Goal: Information Seeking & Learning: Learn about a topic

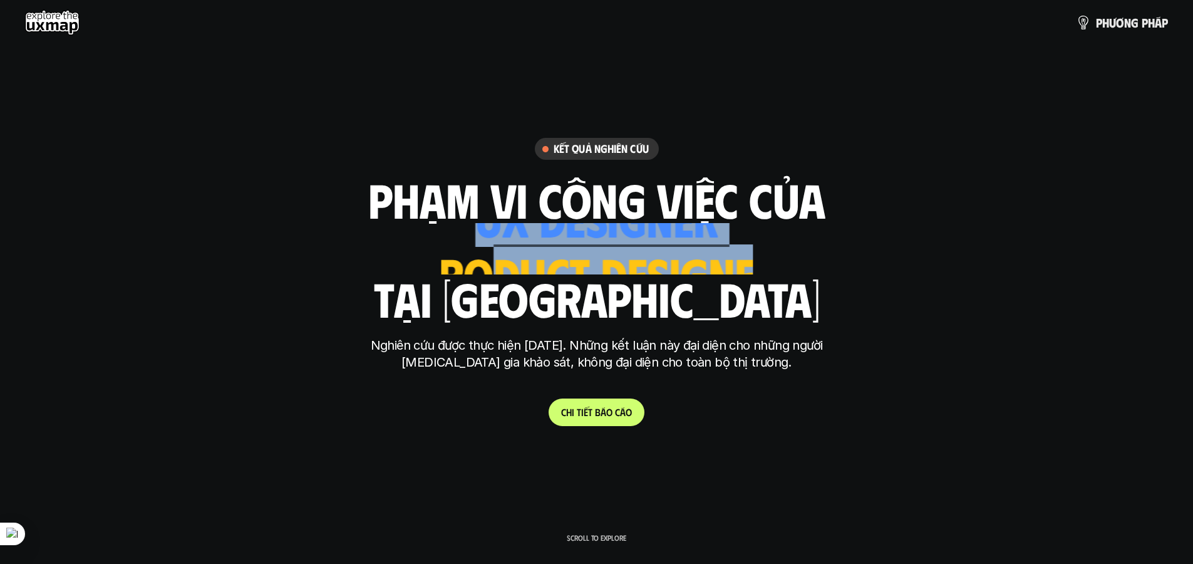
drag, startPoint x: 537, startPoint y: 243, endPoint x: 733, endPoint y: 269, distance: 197.7
click at [733, 269] on div "phạm vi công việc của ui designer ui/ux designer product designer [DEMOGRAPHIC_…" at bounding box center [596, 248] width 457 height 147
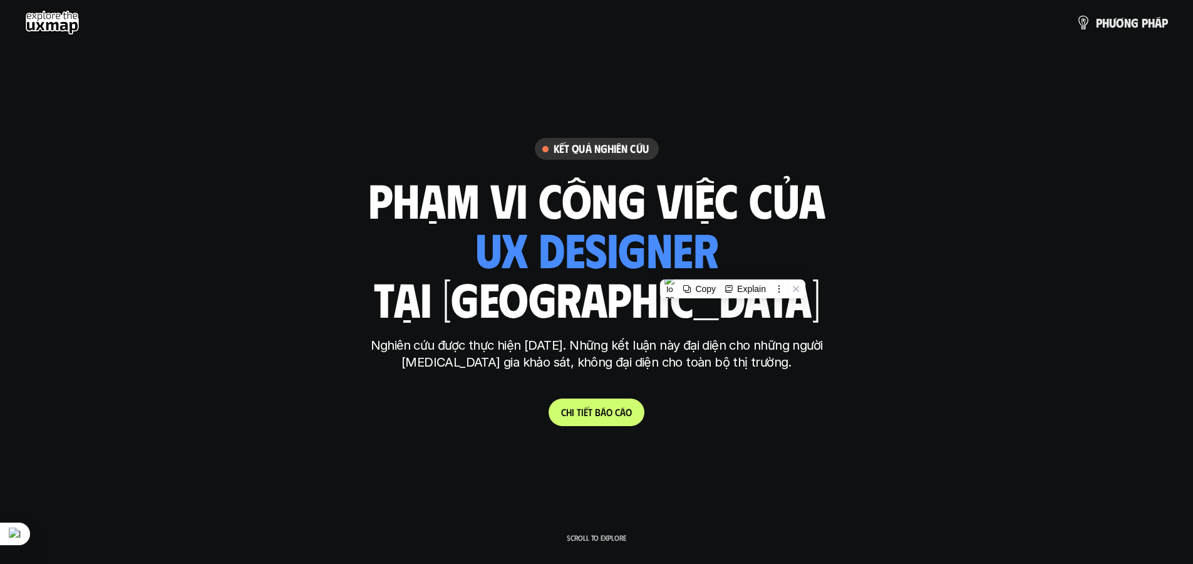
click at [809, 264] on div "phạm vi công việc của ui designer ui/ux designer product designer [DEMOGRAPHIC_…" at bounding box center [596, 248] width 457 height 147
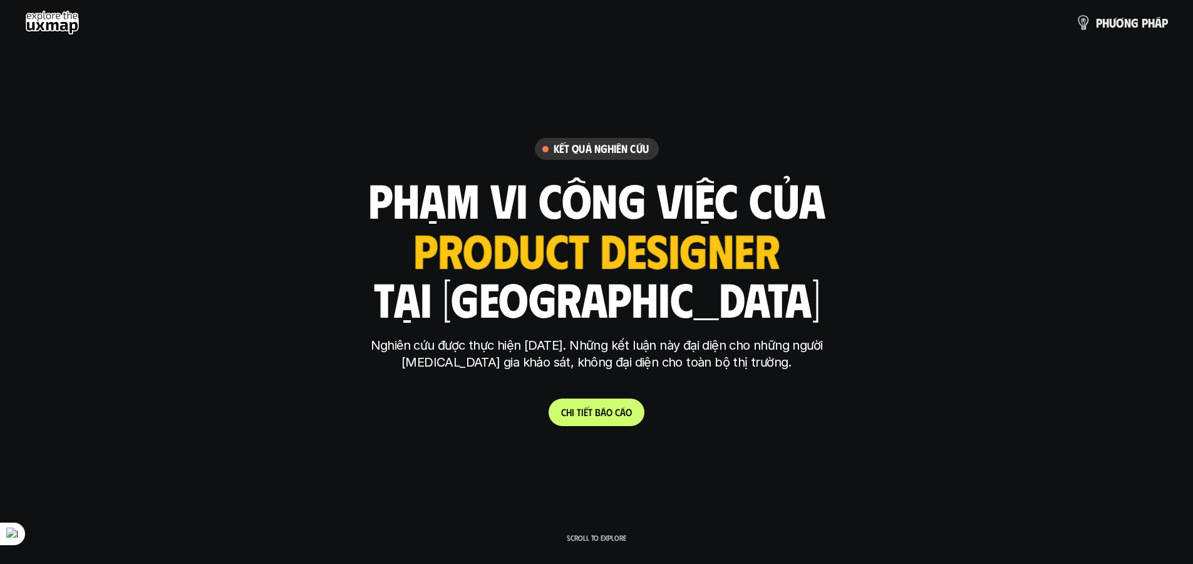
click at [1133, 31] on link "p h ư ơ n g p h á p" at bounding box center [1122, 22] width 92 height 25
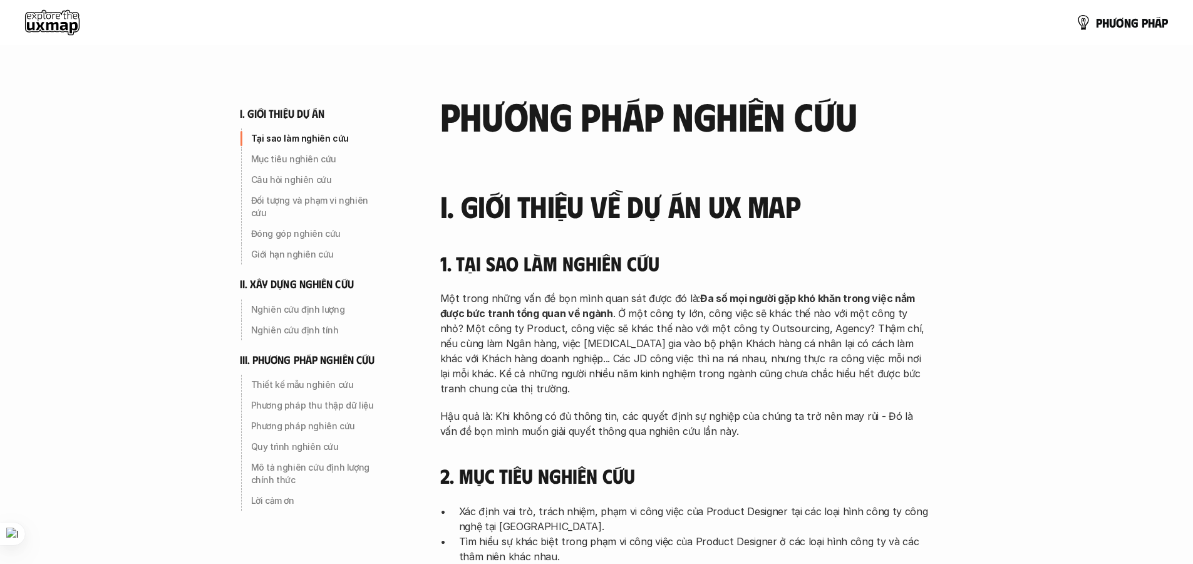
click at [63, 14] on use at bounding box center [52, 22] width 54 height 25
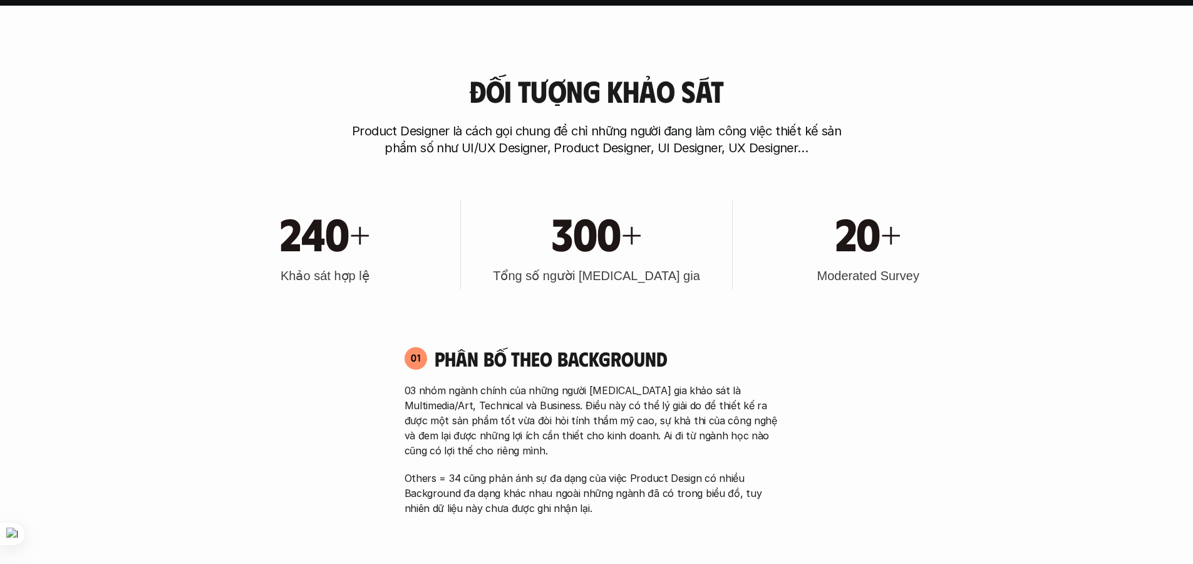
scroll to position [561, 0]
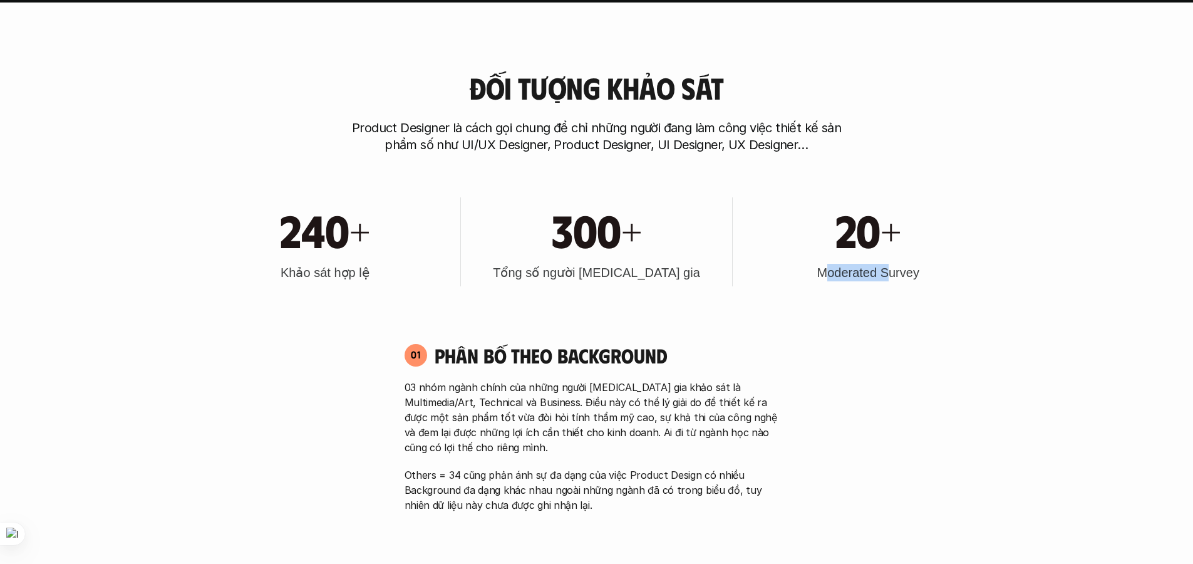
drag, startPoint x: 825, startPoint y: 271, endPoint x: 900, endPoint y: 271, distance: 74.5
click at [893, 271] on h3 "Moderated Survey" at bounding box center [868, 273] width 102 height 18
click at [912, 270] on h3 "Moderated Survey" at bounding box center [868, 273] width 102 height 18
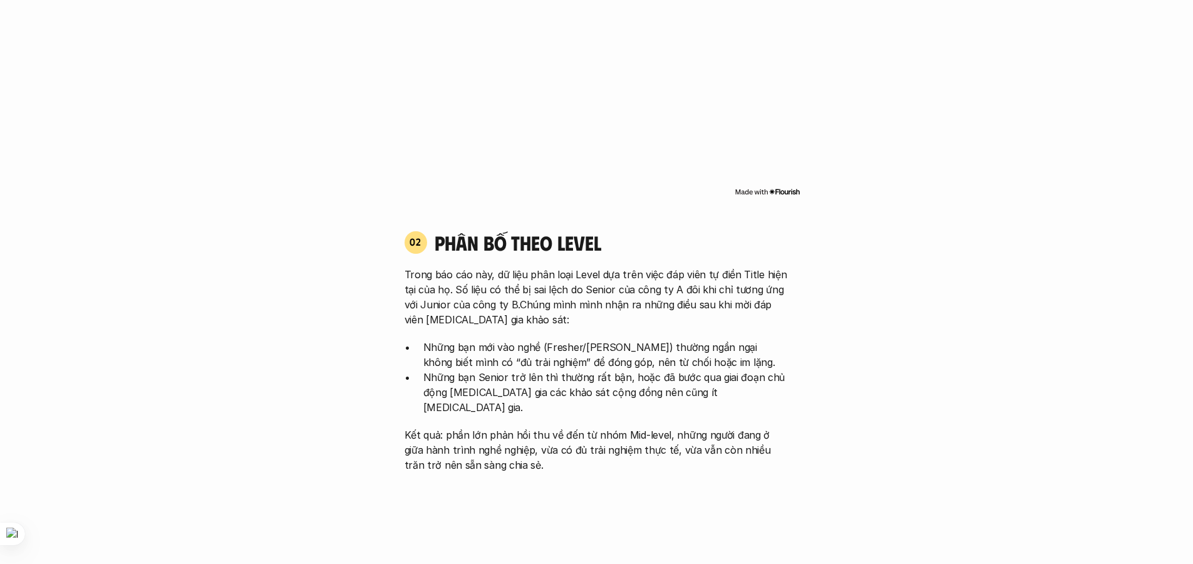
scroll to position [1165, 0]
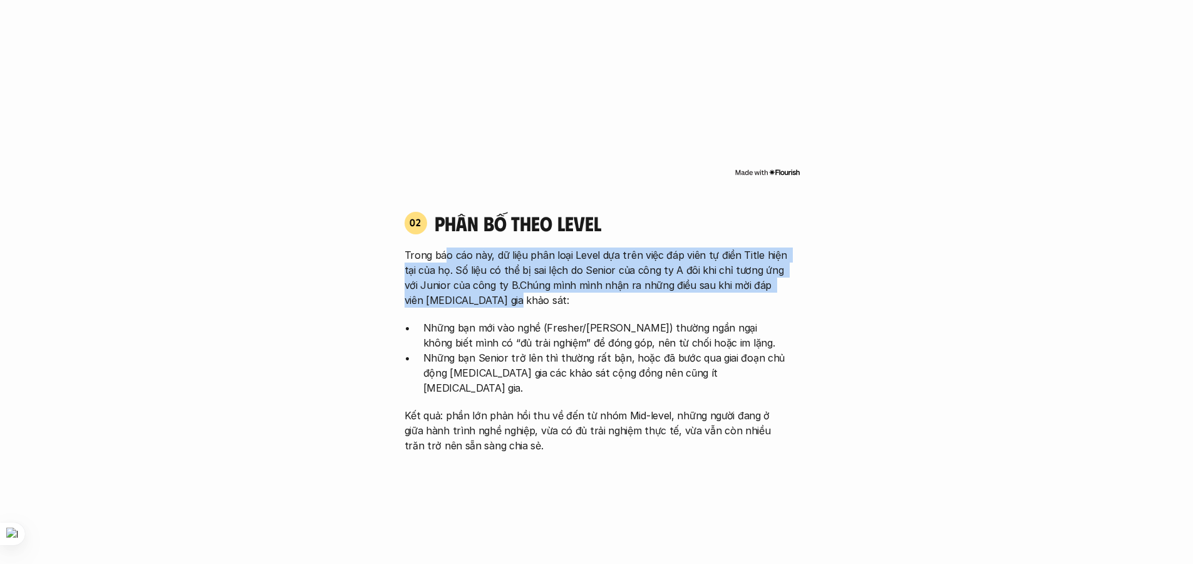
drag, startPoint x: 445, startPoint y: 252, endPoint x: 716, endPoint y: 296, distance: 273.9
click at [716, 296] on p "Trong báo cáo này, dữ liệu phân loại Level dựa trên việc đáp viên tự điền Title…" at bounding box center [596, 277] width 384 height 60
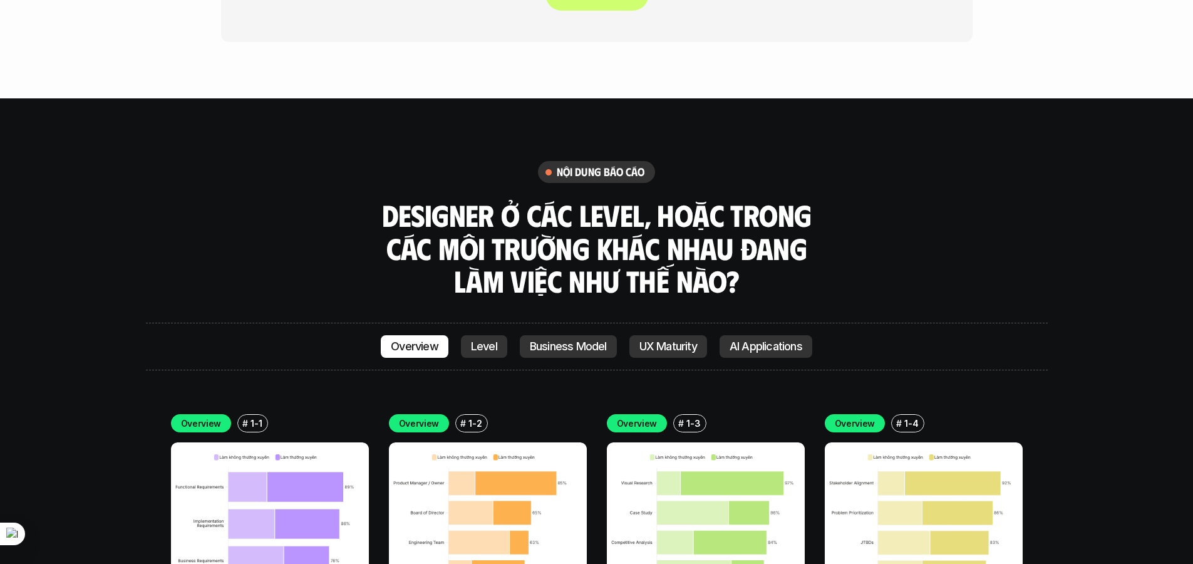
scroll to position [3371, 0]
click at [482, 340] on p "Level" at bounding box center [484, 346] width 26 height 13
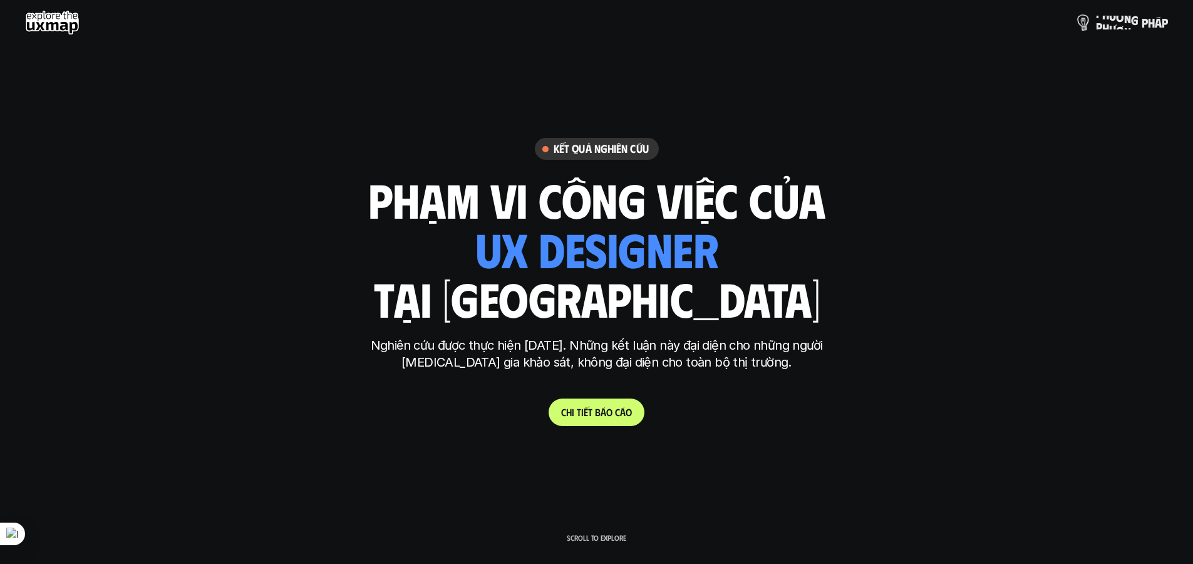
click at [1103, 25] on p "p h ư ơ n g p h á p" at bounding box center [1132, 23] width 72 height 14
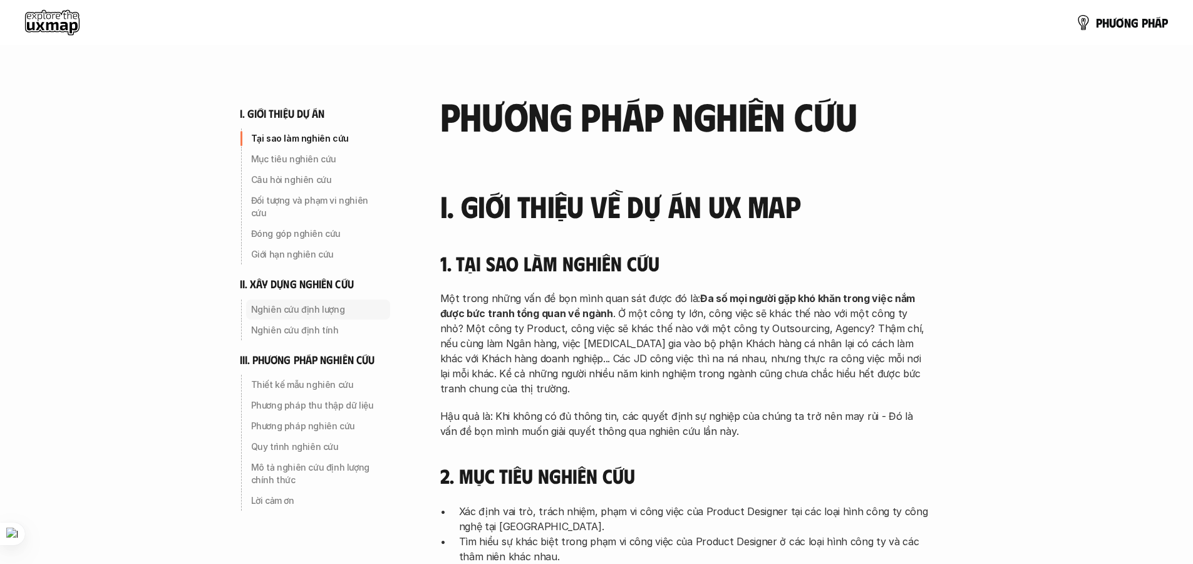
click at [291, 303] on p "Nghiên cứu định lượng" at bounding box center [318, 309] width 134 height 13
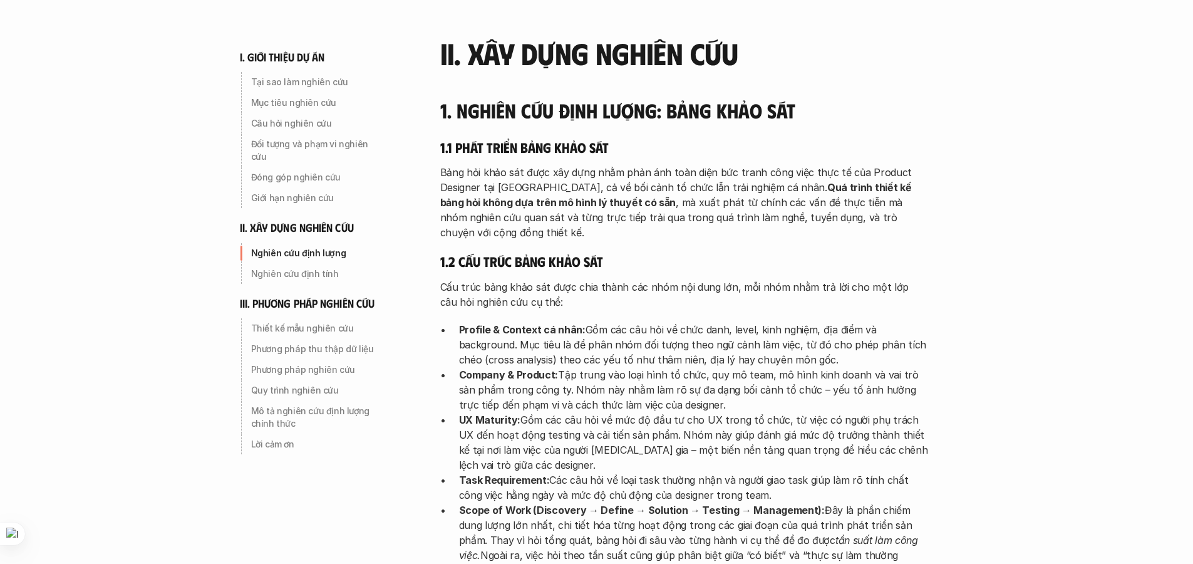
scroll to position [1659, 0]
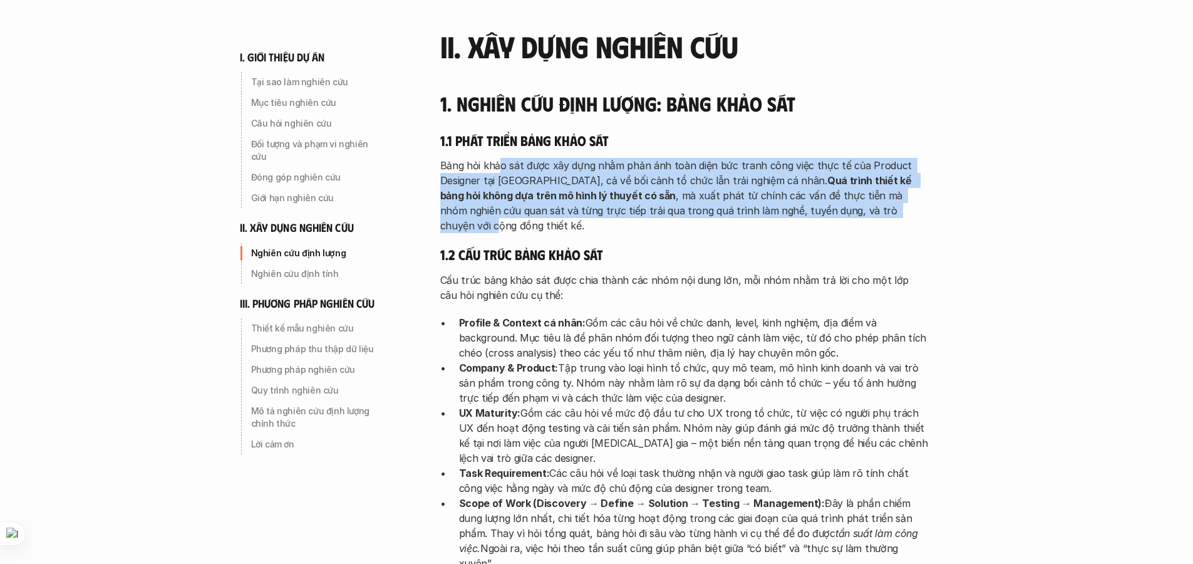
drag, startPoint x: 497, startPoint y: 135, endPoint x: 832, endPoint y: 180, distance: 338.0
click at [832, 180] on p "Bảng hỏi khảo sát được xây dựng nhằm phản ánh toàn diện bức tranh công việc thự…" at bounding box center [684, 195] width 488 height 75
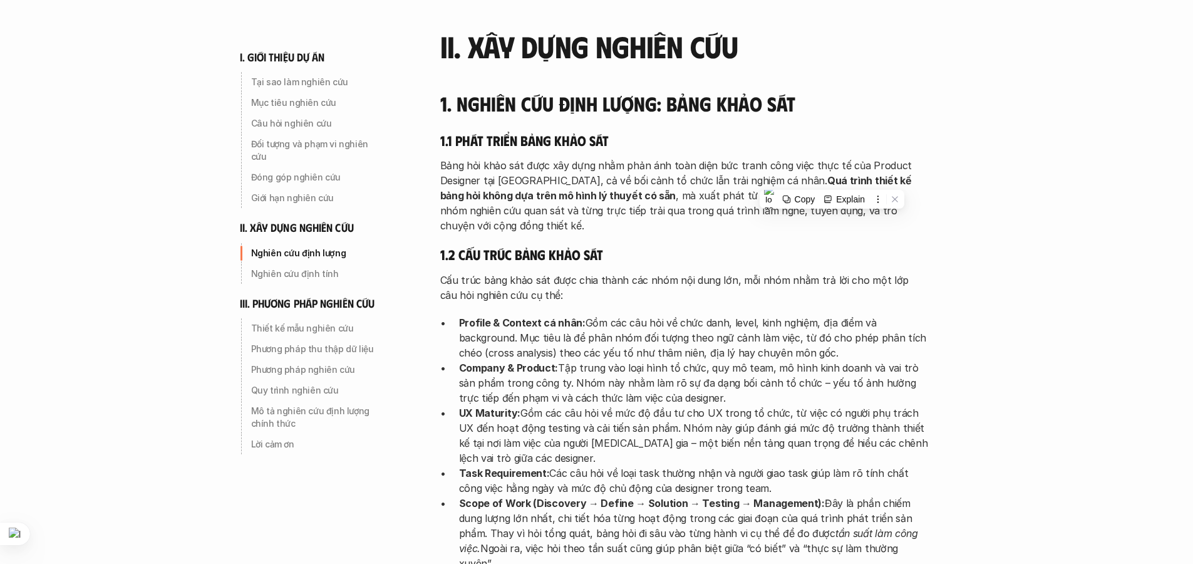
click at [905, 183] on p "Bảng hỏi khảo sát được xây dựng nhằm phản ánh toàn diện bức tranh công việc thự…" at bounding box center [684, 195] width 488 height 75
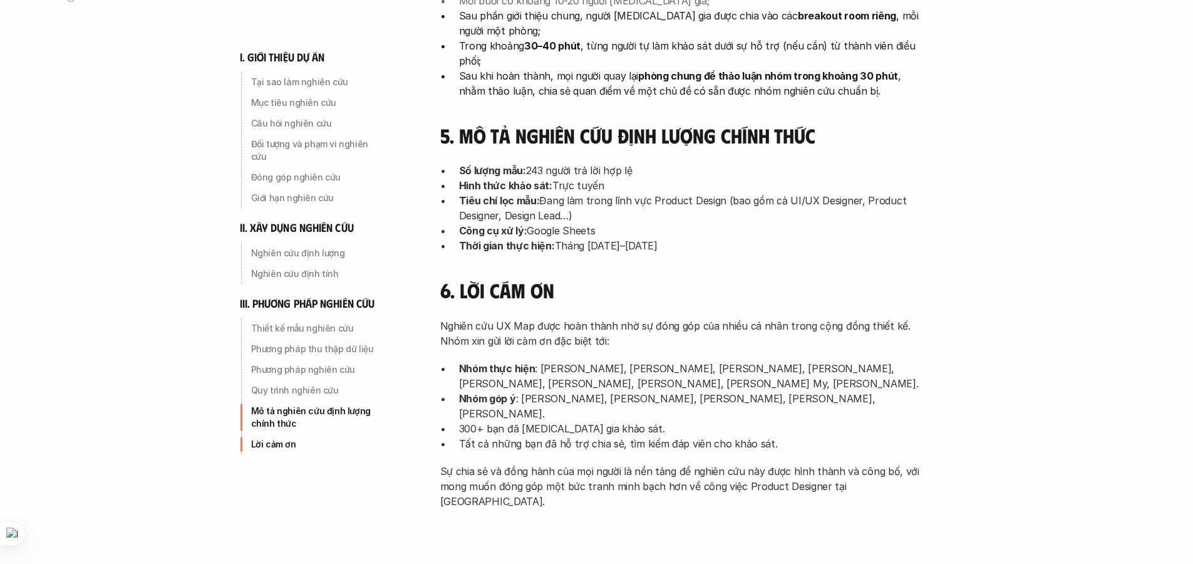
scroll to position [4046, 0]
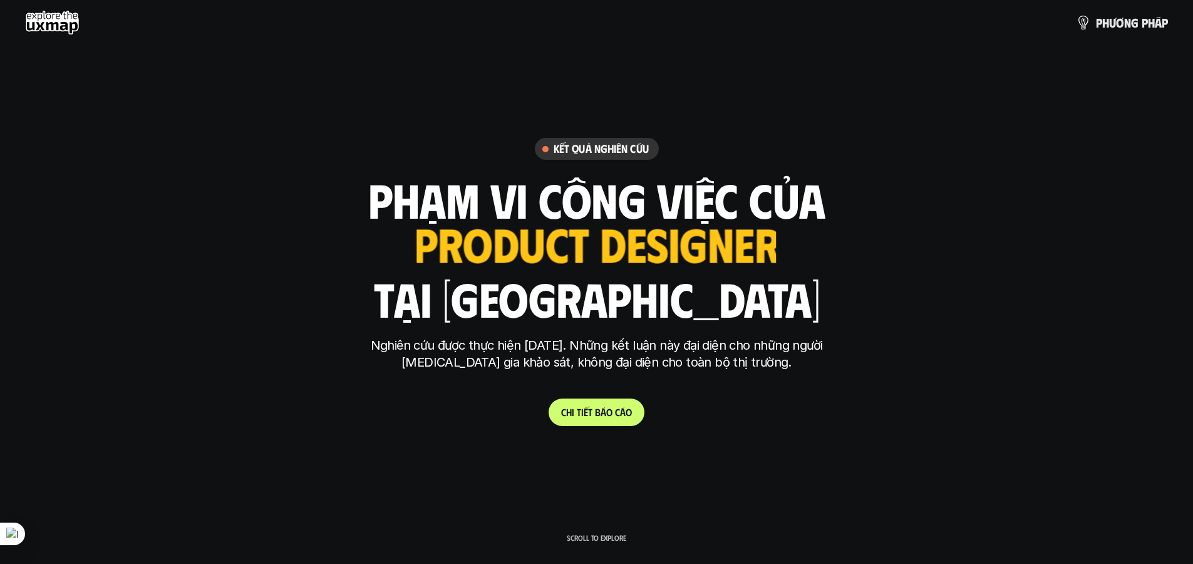
click at [624, 150] on h6 "Kết quả nghiên cứu" at bounding box center [601, 149] width 95 height 14
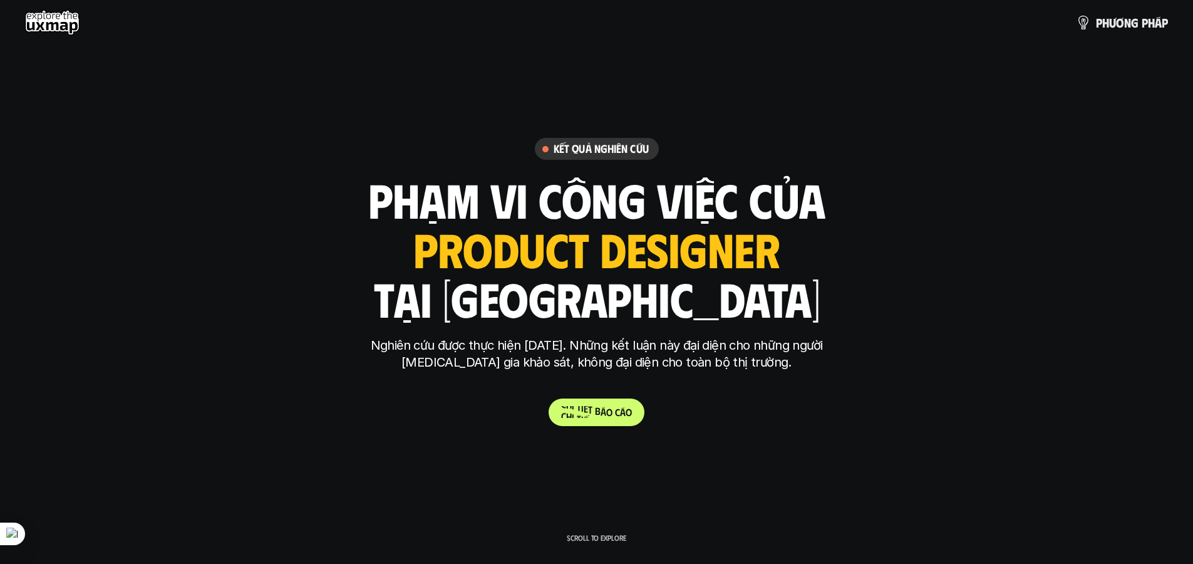
click at [585, 406] on span "ế" at bounding box center [586, 409] width 4 height 12
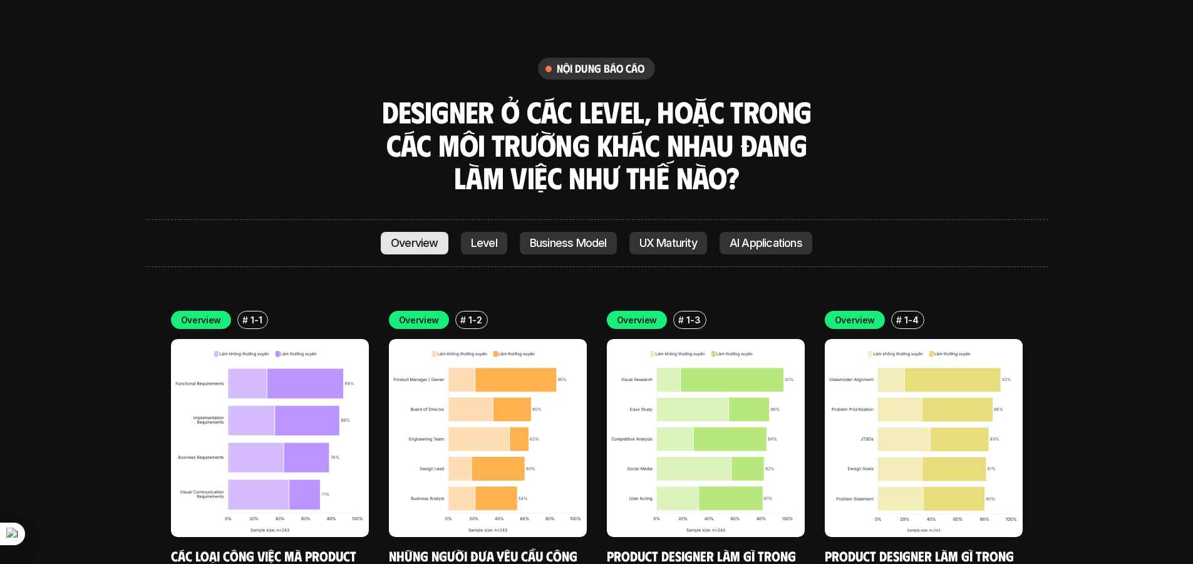
scroll to position [3496, 0]
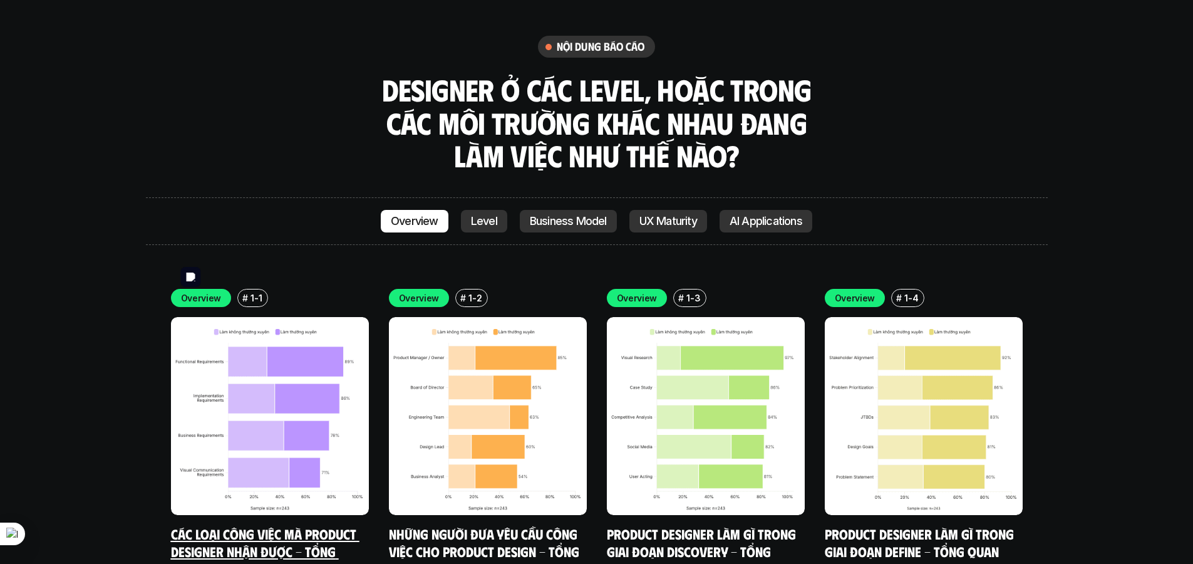
click at [314, 317] on img at bounding box center [270, 416] width 198 height 198
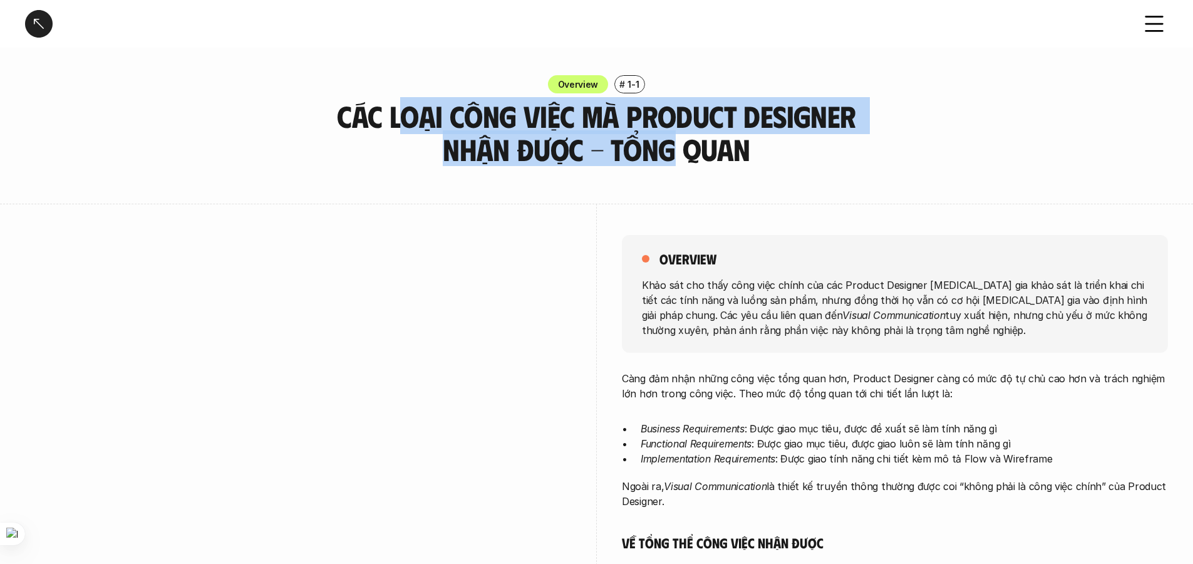
drag, startPoint x: 398, startPoint y: 101, endPoint x: 678, endPoint y: 152, distance: 285.1
click at [678, 152] on h3 "Các loại công việc mà Product Designer nhận được - Tổng quan" at bounding box center [597, 133] width 532 height 66
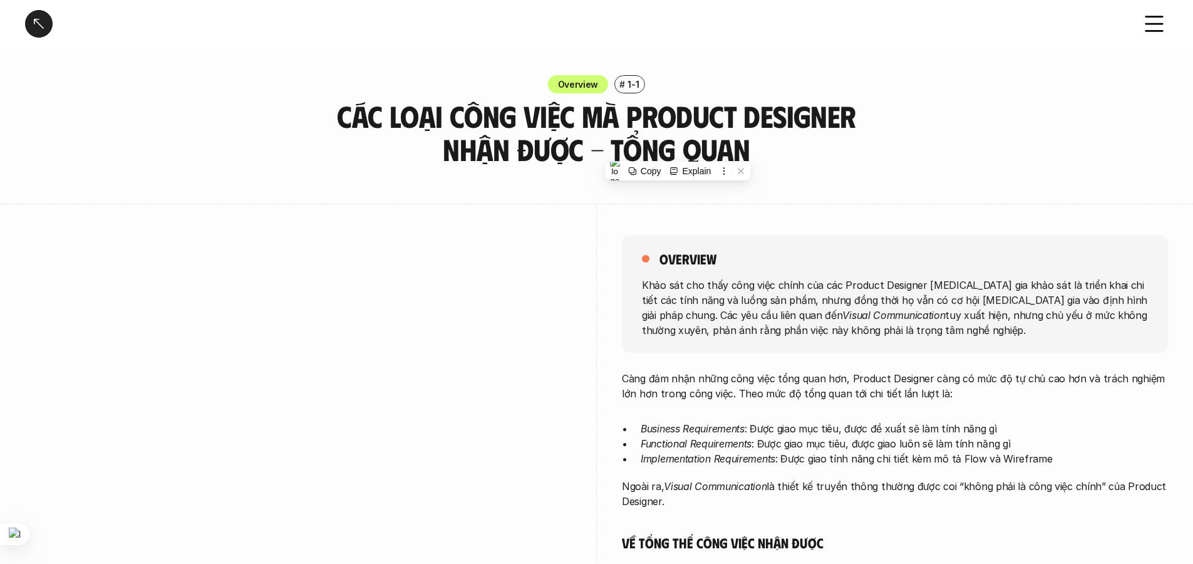
click at [726, 150] on h3 "Các loại công việc mà Product Designer nhận được - Tổng quan" at bounding box center [597, 133] width 532 height 66
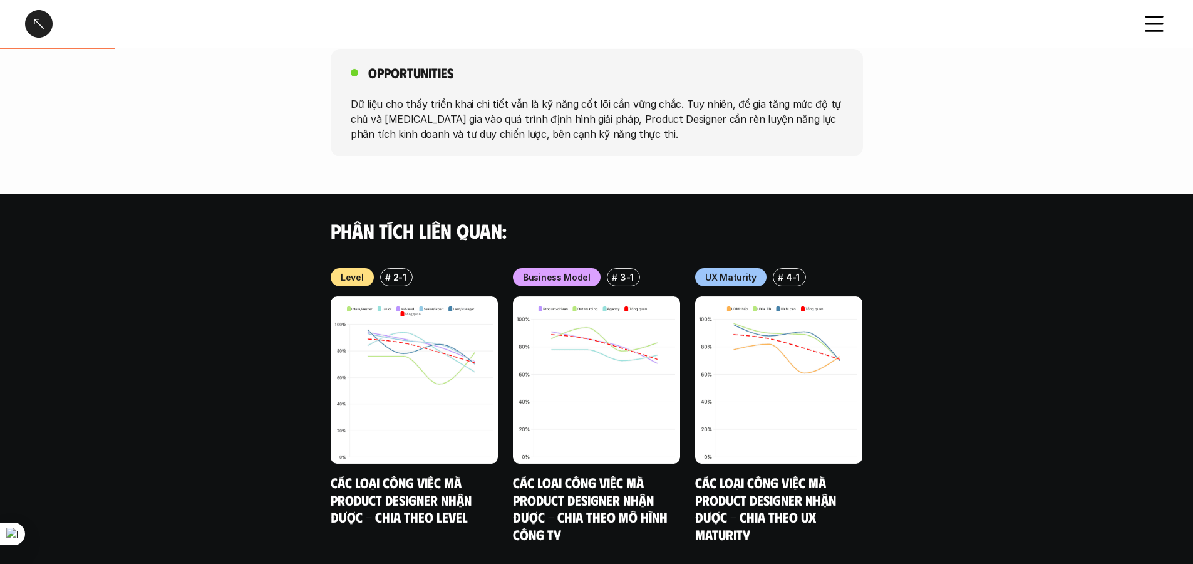
scroll to position [1126, 0]
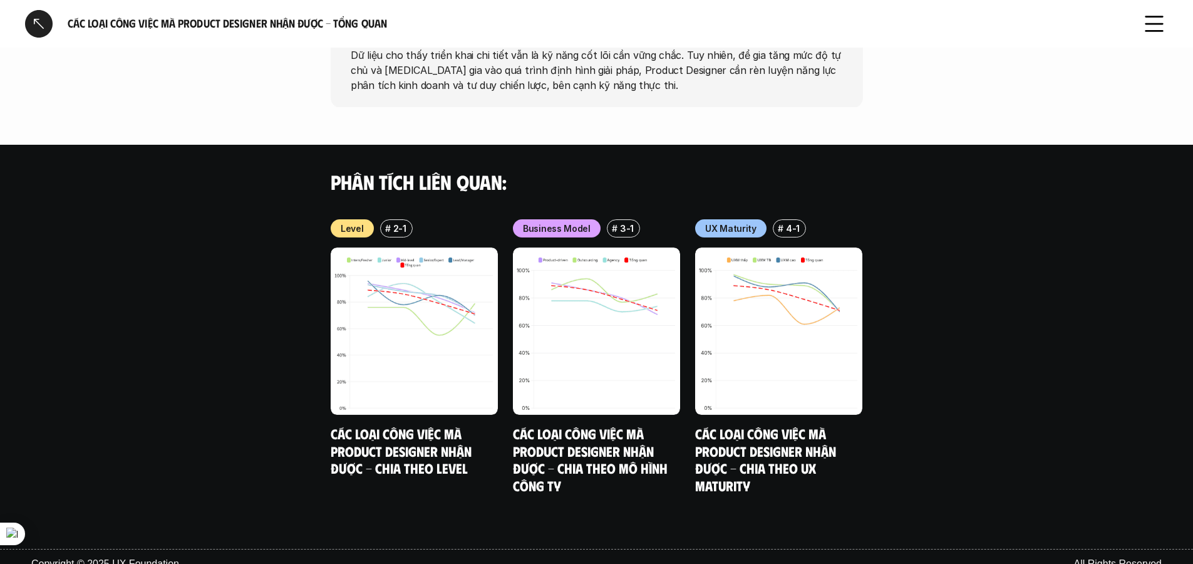
click at [37, 28] on div at bounding box center [39, 24] width 28 height 28
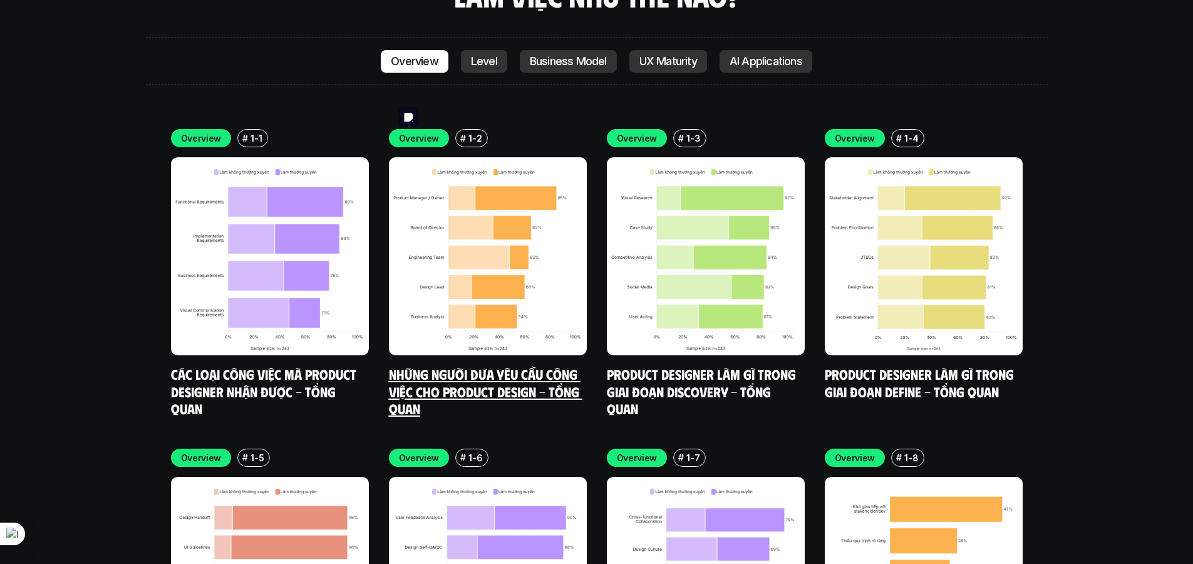
click at [468, 197] on img at bounding box center [488, 256] width 198 height 198
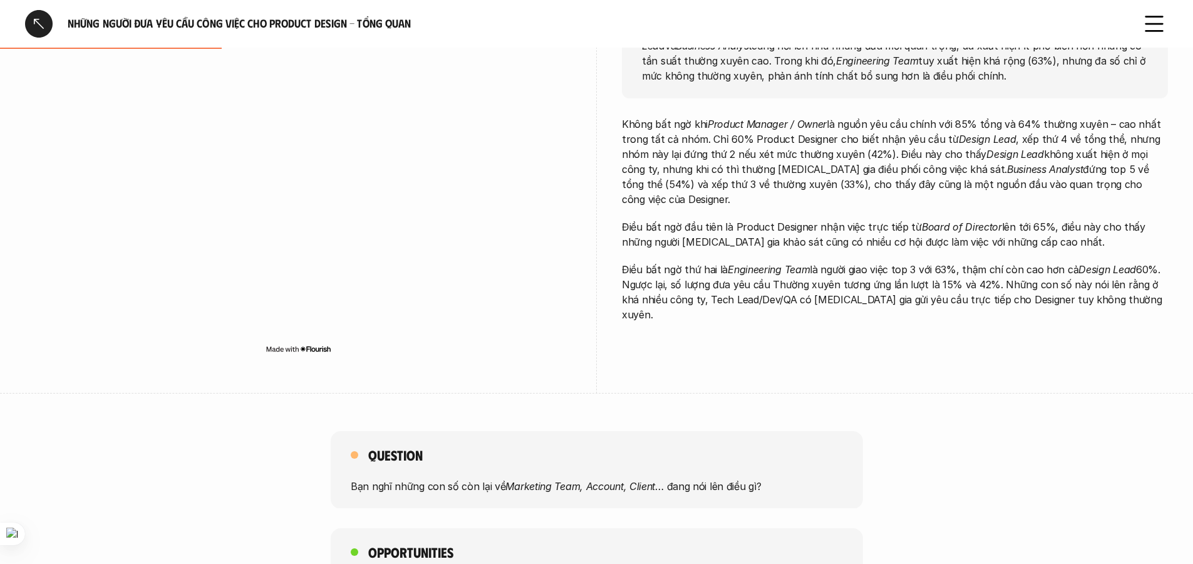
scroll to position [560, 0]
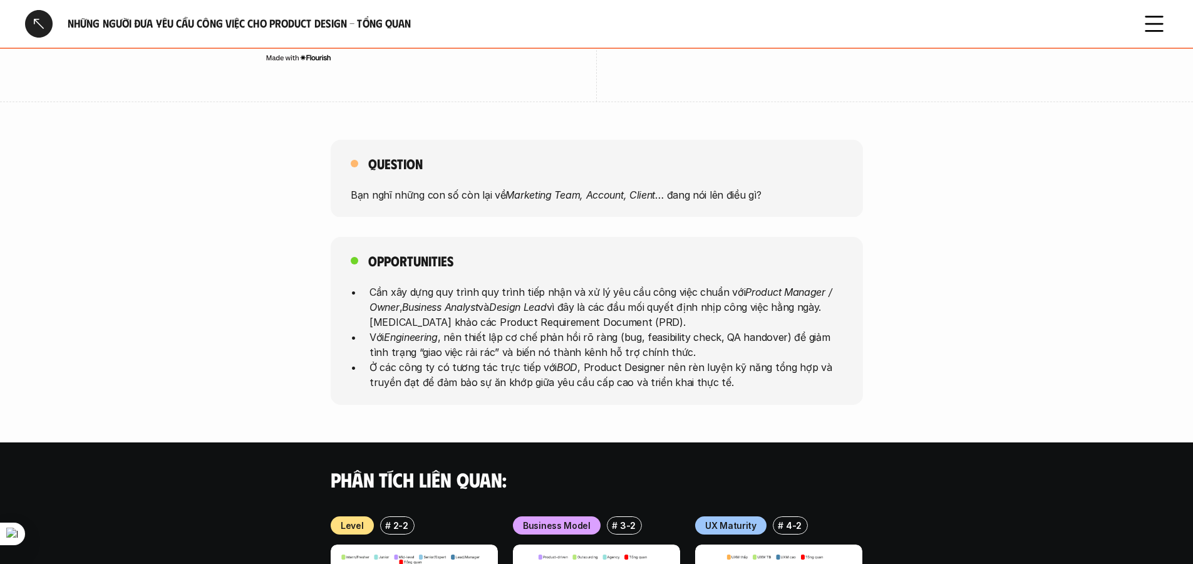
scroll to position [3656, 0]
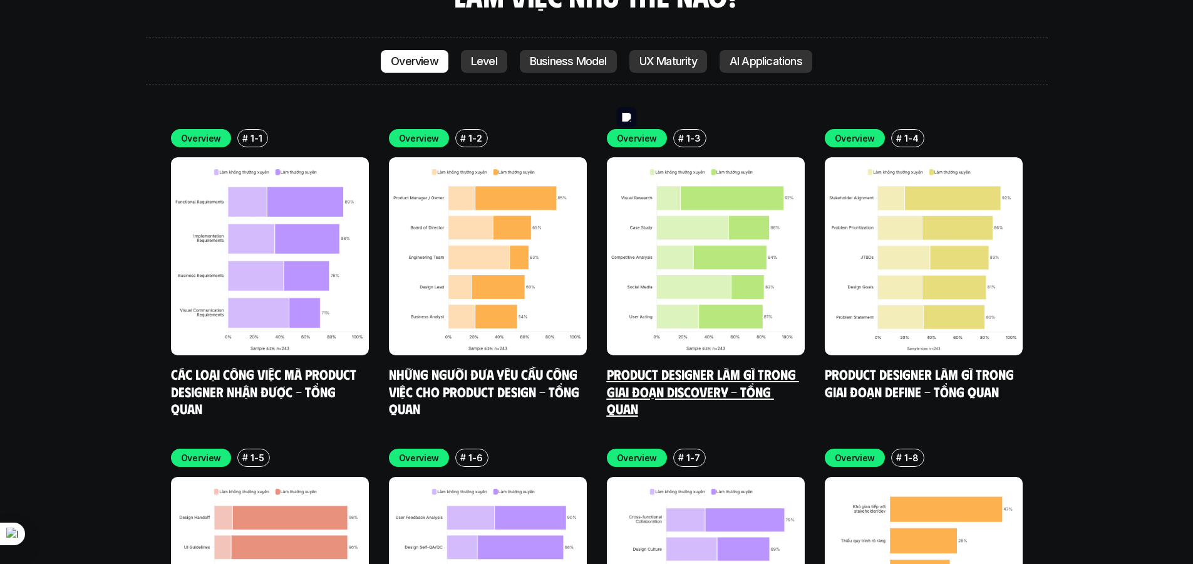
click at [647, 157] on img at bounding box center [706, 256] width 198 height 198
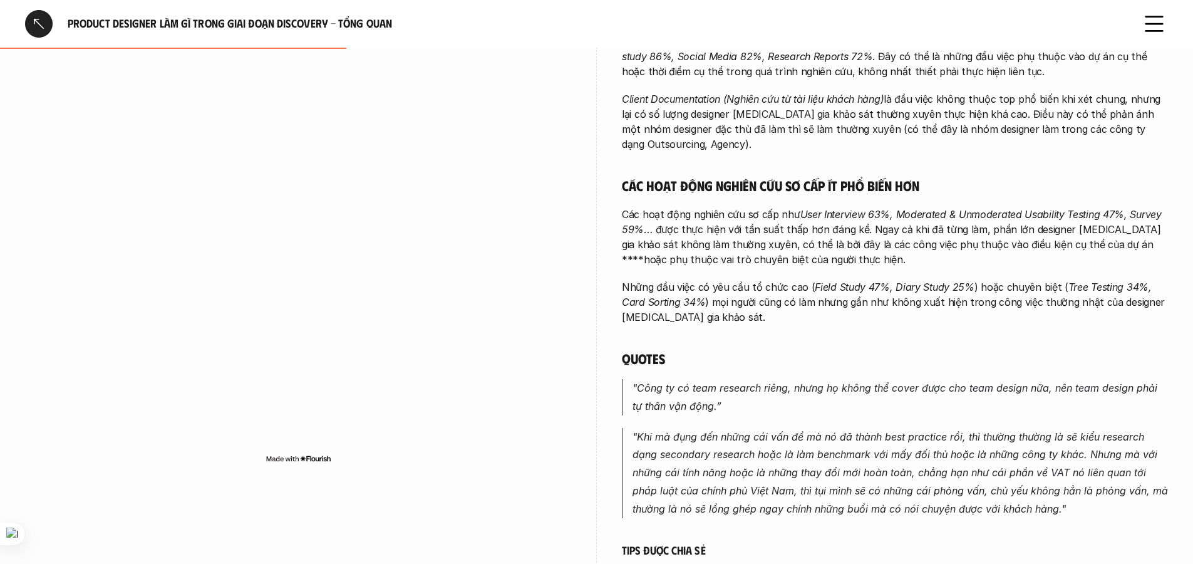
scroll to position [457, 0]
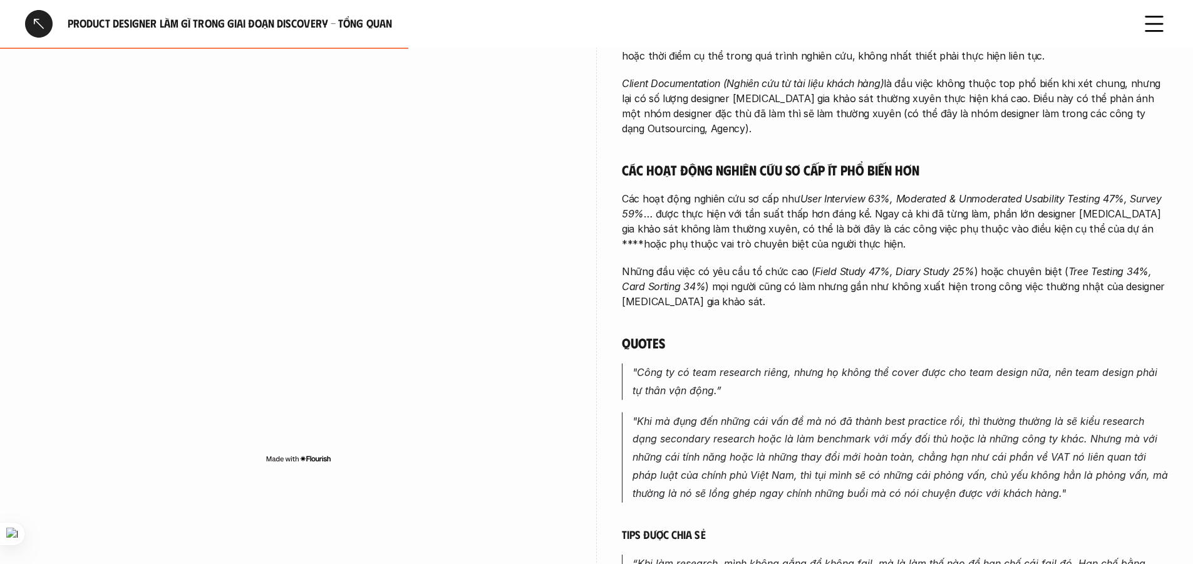
click at [38, 23] on div at bounding box center [39, 24] width 28 height 28
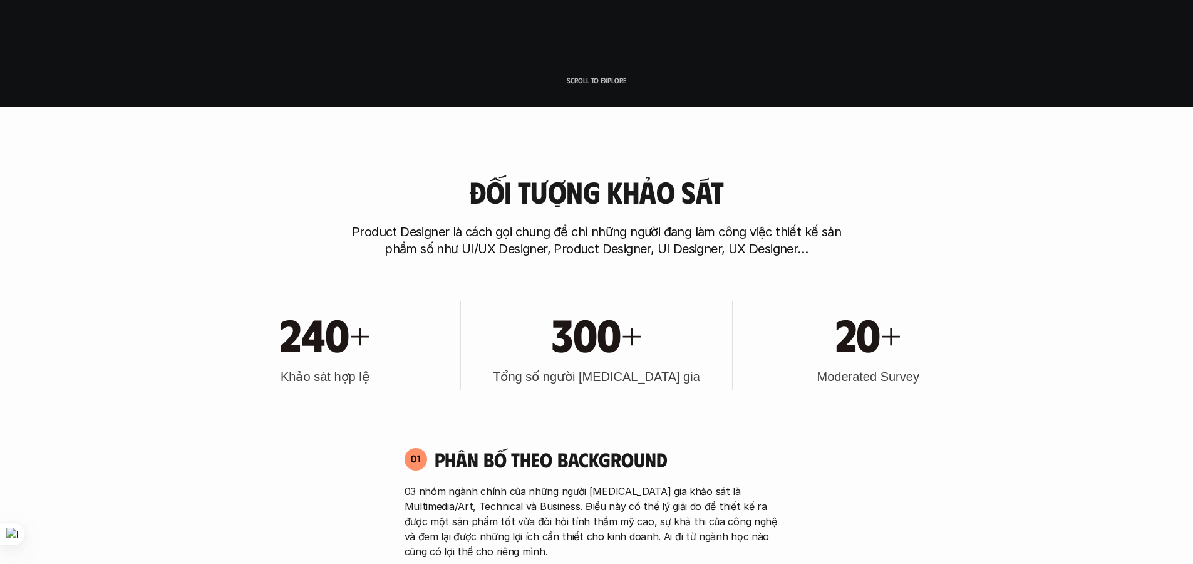
scroll to position [3656, 0]
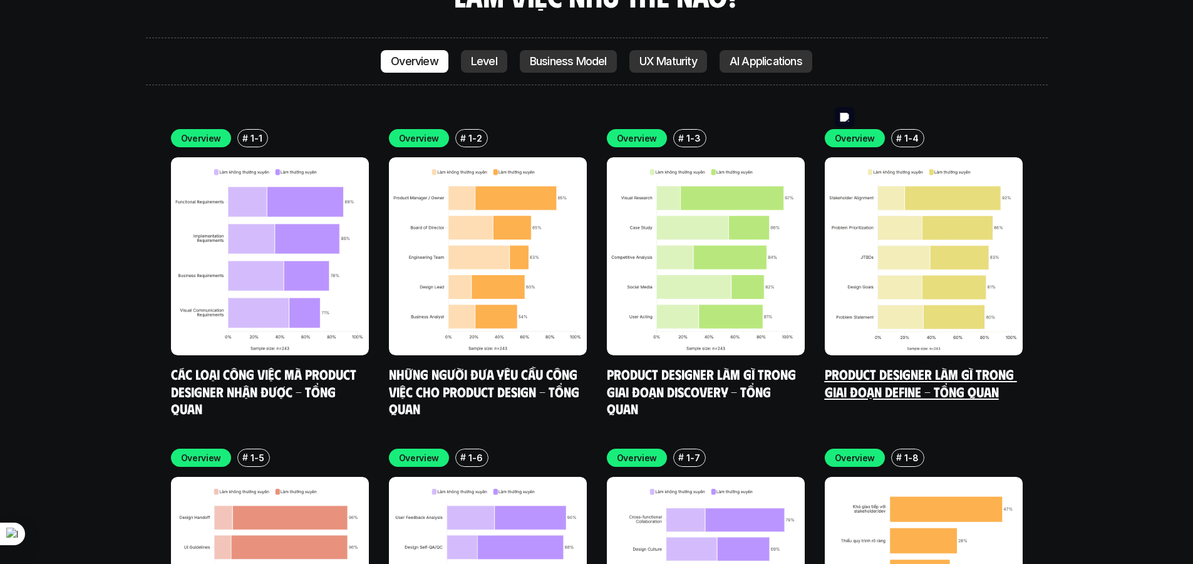
click at [942, 240] on img at bounding box center [924, 256] width 198 height 198
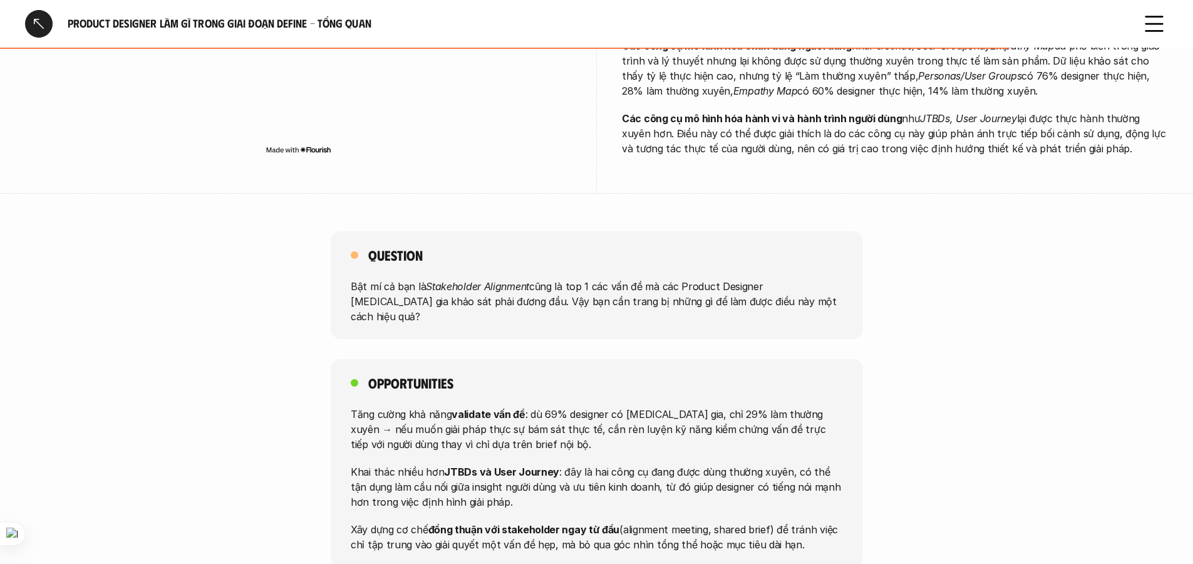
scroll to position [996, 0]
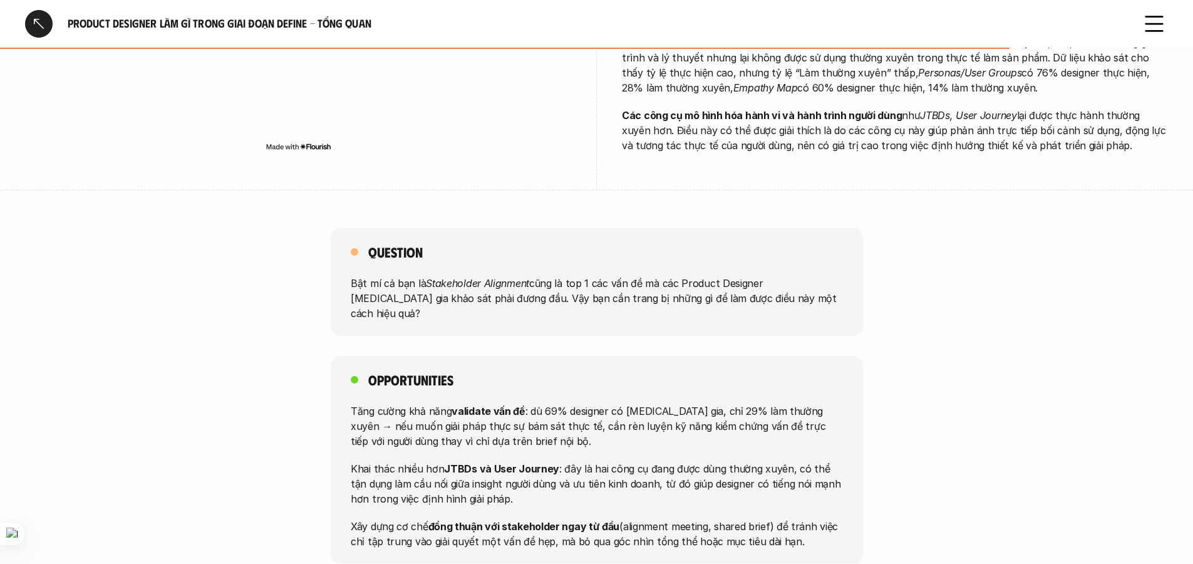
click at [37, 22] on div at bounding box center [39, 24] width 28 height 28
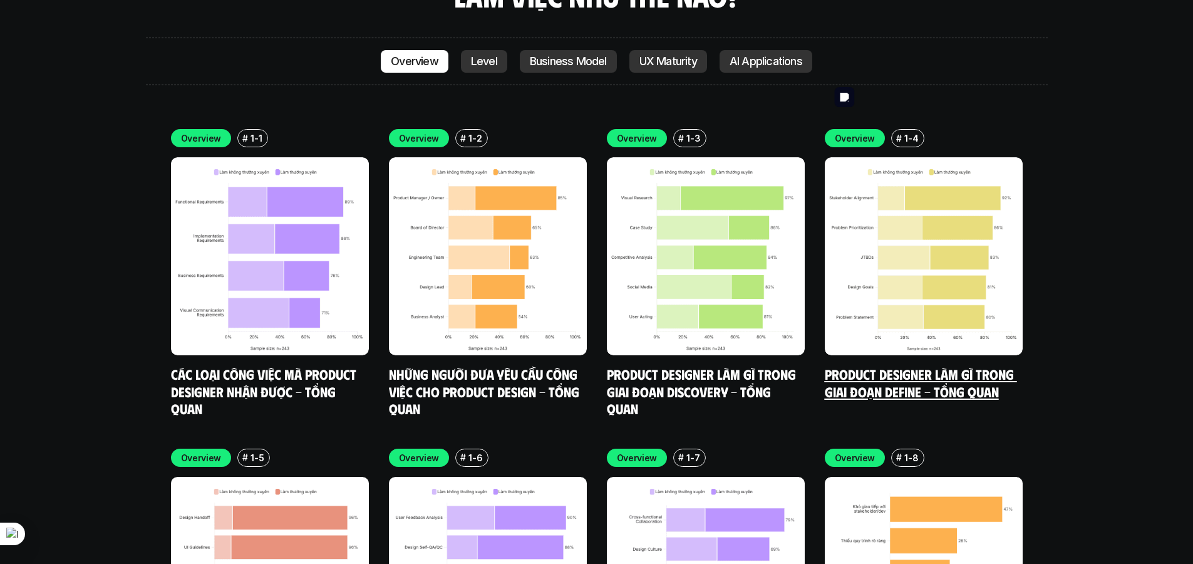
scroll to position [3876, 0]
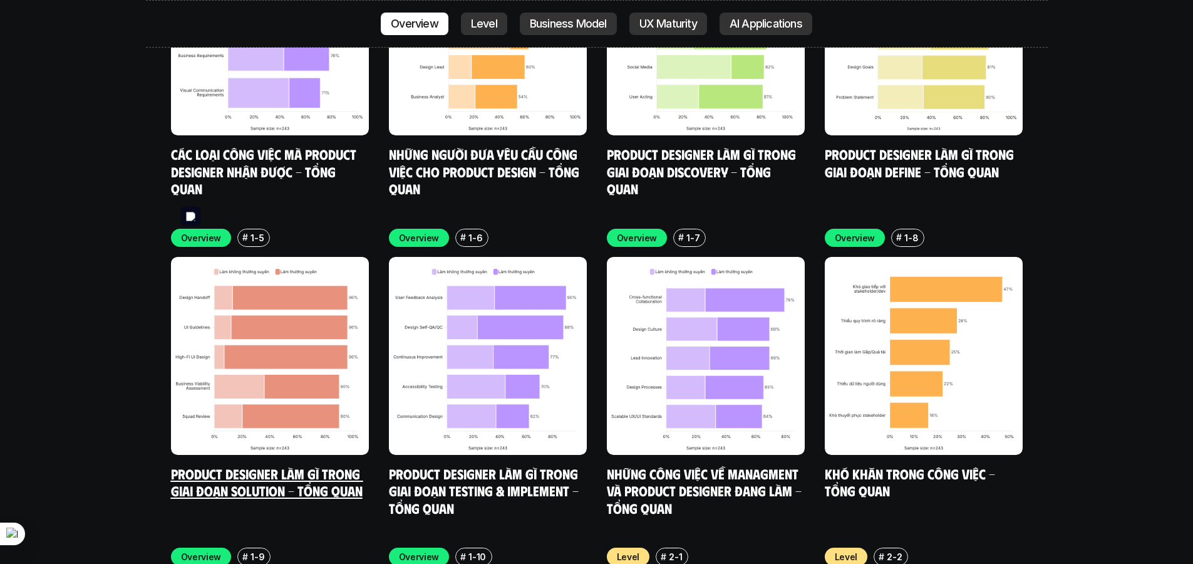
click at [272, 296] on img at bounding box center [270, 356] width 198 height 198
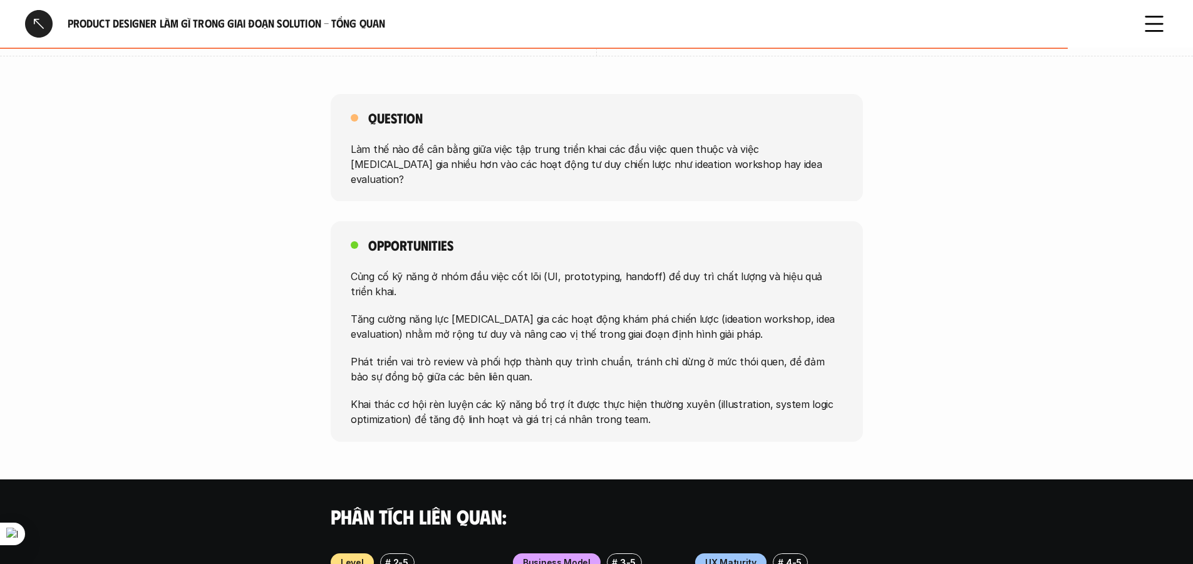
scroll to position [901, 0]
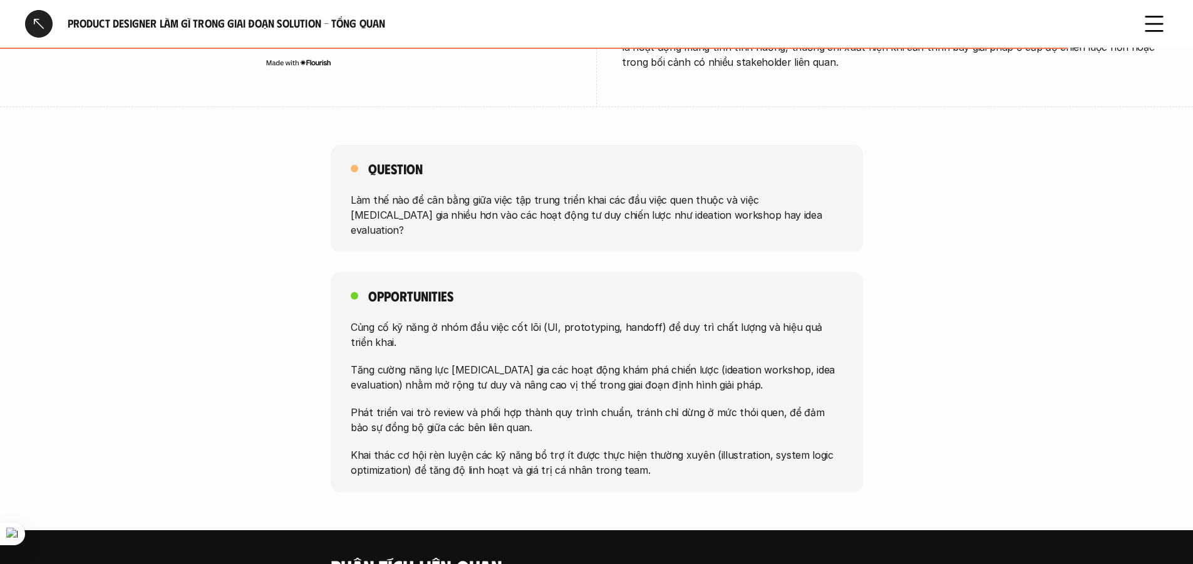
click at [36, 23] on div at bounding box center [39, 24] width 28 height 28
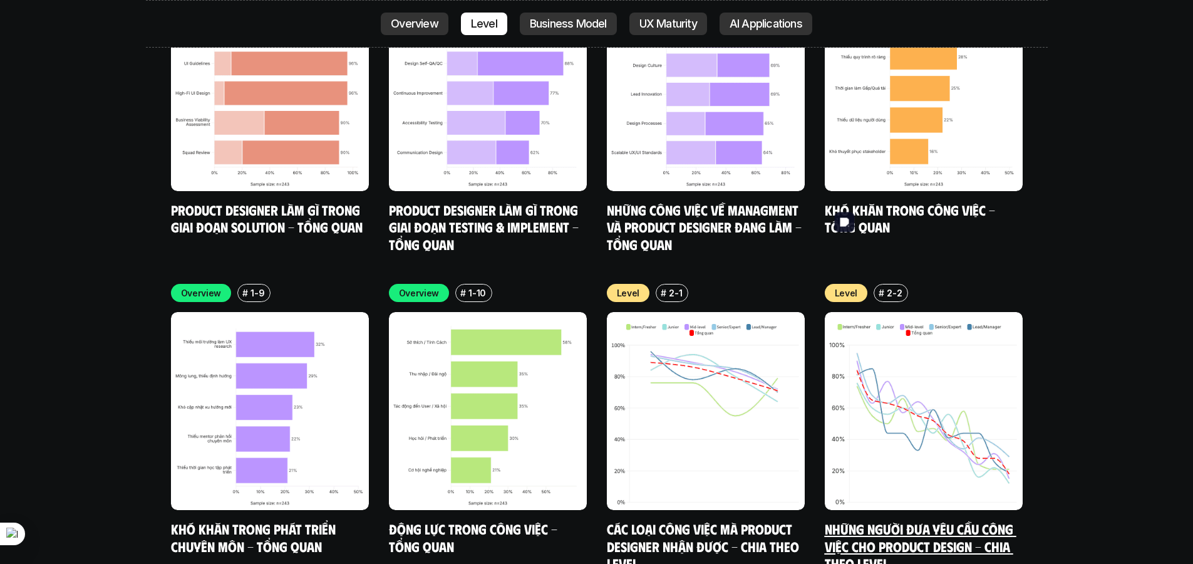
scroll to position [4208, 0]
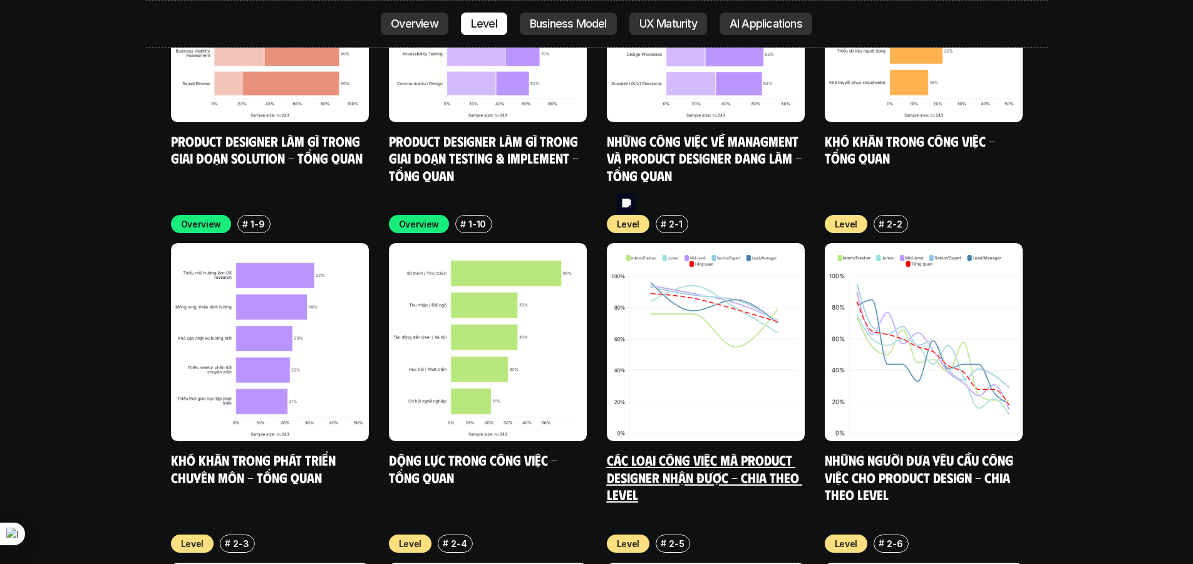
click at [743, 303] on img at bounding box center [706, 342] width 198 height 198
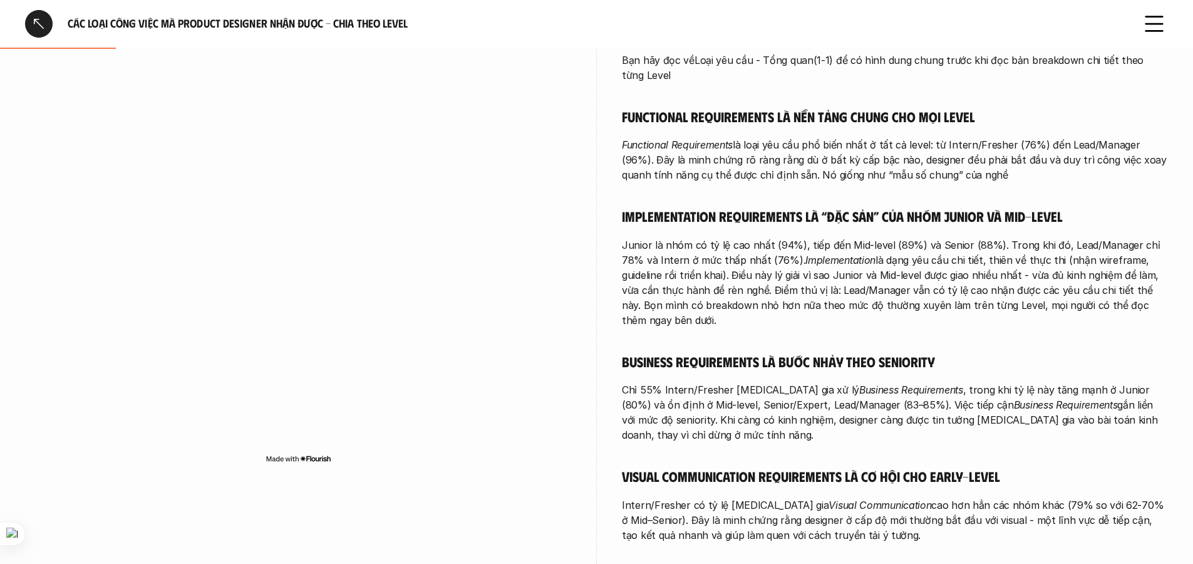
scroll to position [383, 0]
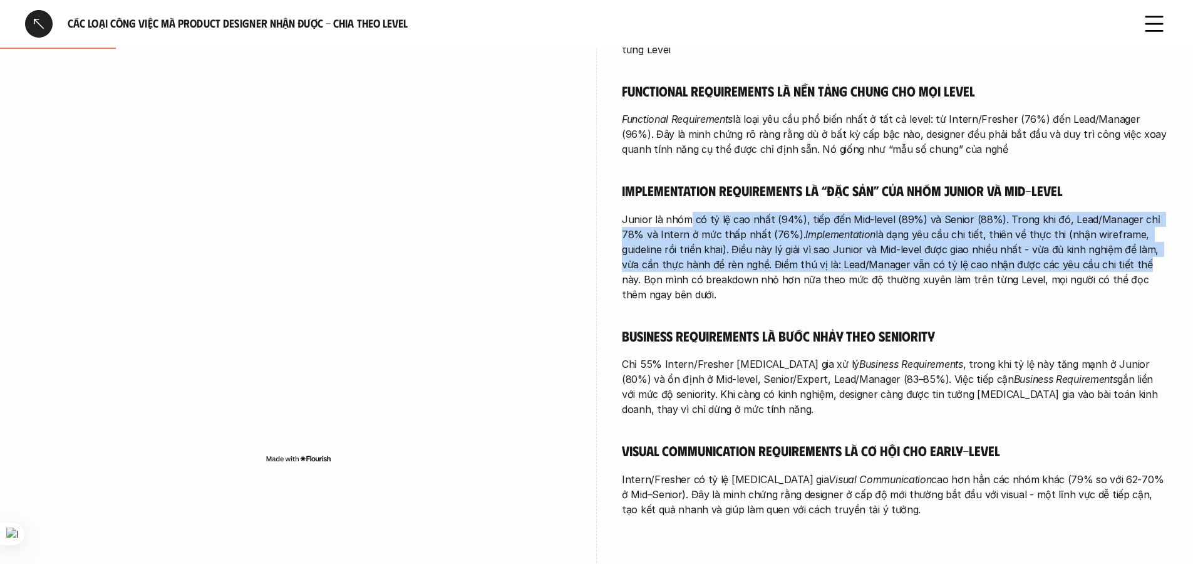
drag, startPoint x: 689, startPoint y: 207, endPoint x: 1092, endPoint y: 245, distance: 404.4
click at [1092, 245] on p "Junior là nhóm có tỷ lệ cao nhất (94%), tiếp đến Mid-level (89%) và Senior (88%…" at bounding box center [895, 257] width 546 height 90
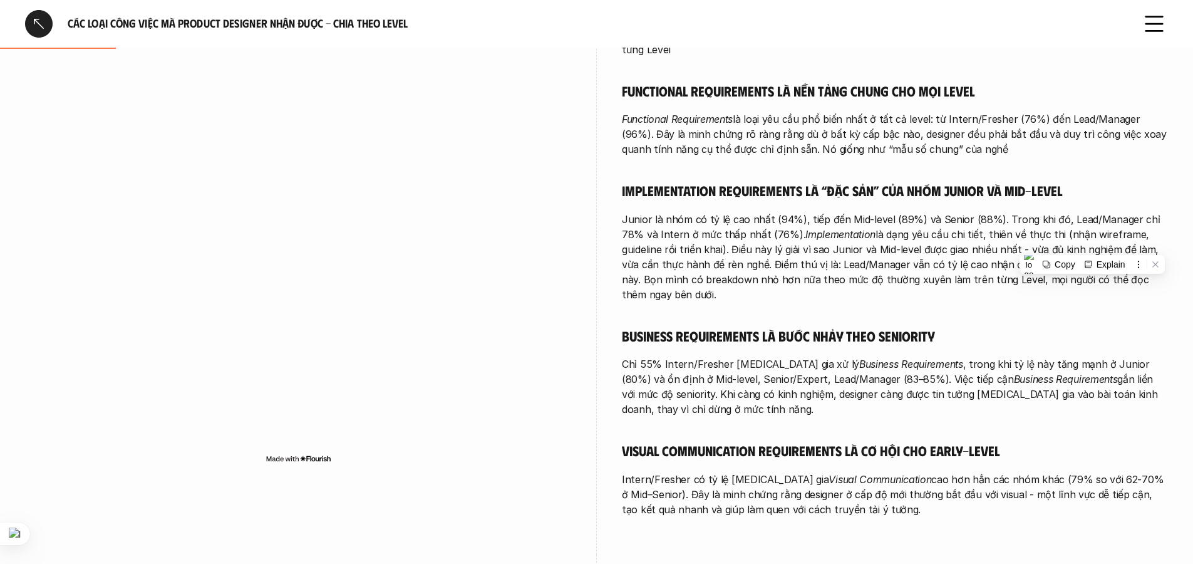
click at [1124, 248] on p "Junior là nhóm có tỷ lệ cao nhất (94%), tiếp đến Mid-level (89%) và Senior (88%…" at bounding box center [895, 257] width 546 height 90
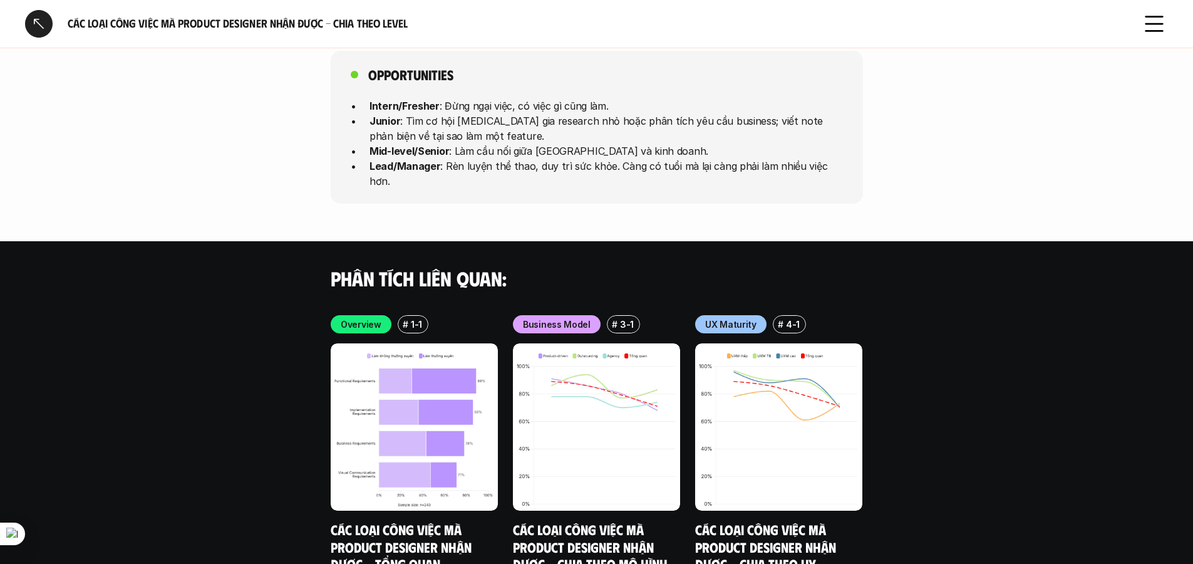
scroll to position [3423, 0]
